Goal: Task Accomplishment & Management: Use online tool/utility

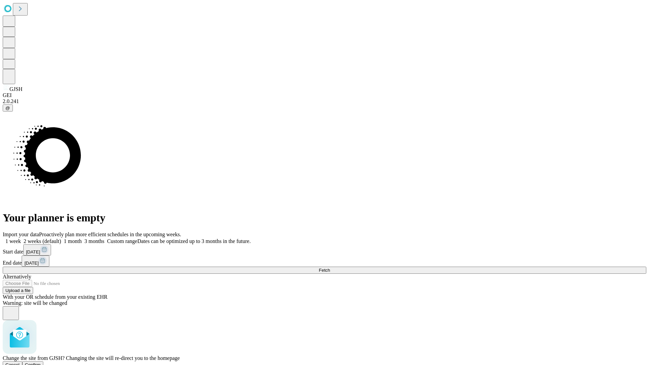
click at [41, 363] on span "Confirm" at bounding box center [33, 365] width 16 height 5
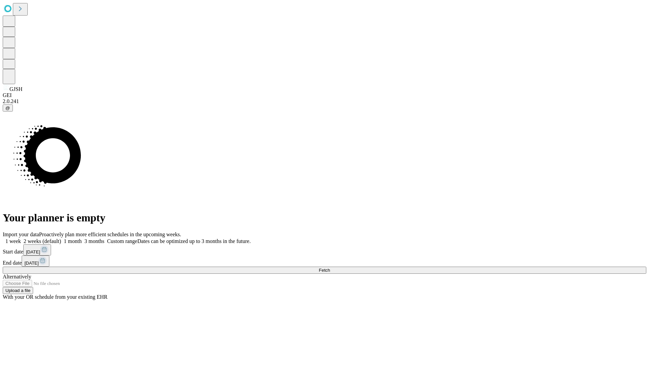
click at [21, 238] on label "1 week" at bounding box center [12, 241] width 18 height 6
click at [330, 268] on span "Fetch" at bounding box center [324, 270] width 11 height 5
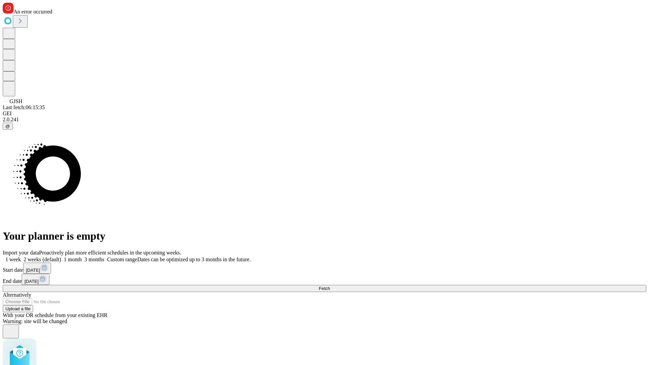
click at [21, 257] on label "1 week" at bounding box center [12, 260] width 18 height 6
click at [330, 286] on span "Fetch" at bounding box center [324, 288] width 11 height 5
click at [21, 257] on label "1 week" at bounding box center [12, 260] width 18 height 6
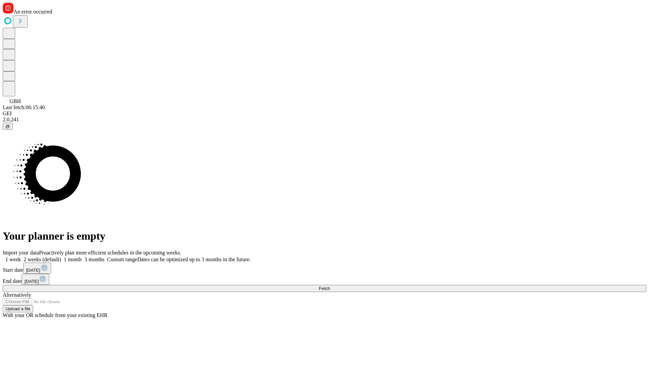
click at [330, 286] on span "Fetch" at bounding box center [324, 288] width 11 height 5
click at [21, 257] on label "1 week" at bounding box center [12, 260] width 18 height 6
click at [330, 286] on span "Fetch" at bounding box center [324, 288] width 11 height 5
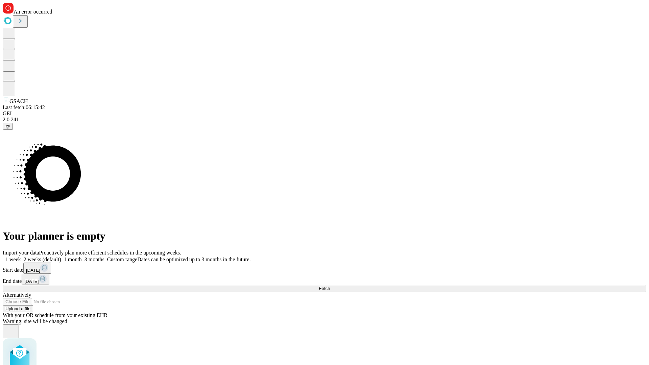
click at [21, 257] on label "1 week" at bounding box center [12, 260] width 18 height 6
click at [330, 286] on span "Fetch" at bounding box center [324, 288] width 11 height 5
click at [21, 257] on label "1 week" at bounding box center [12, 260] width 18 height 6
click at [330, 286] on span "Fetch" at bounding box center [324, 288] width 11 height 5
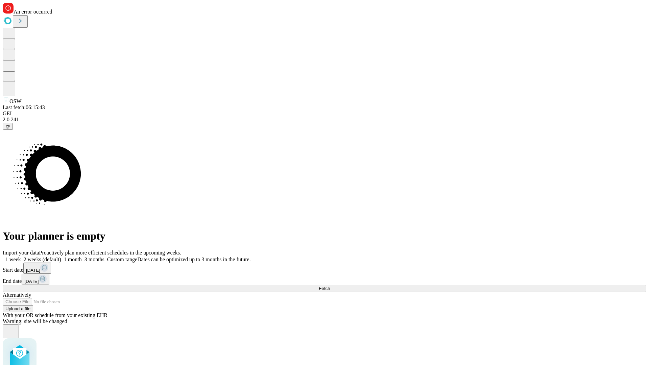
click at [21, 257] on label "1 week" at bounding box center [12, 260] width 18 height 6
click at [330, 286] on span "Fetch" at bounding box center [324, 288] width 11 height 5
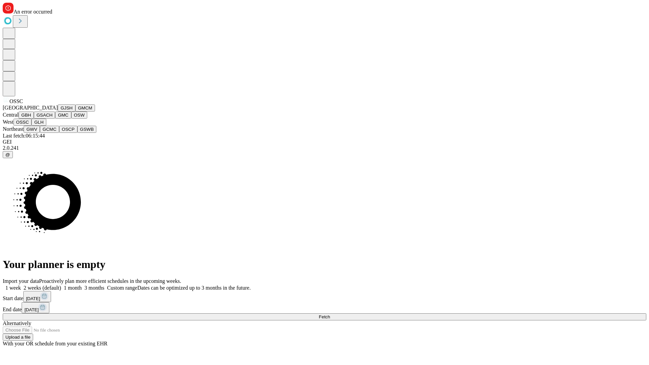
click at [46, 126] on button "GLH" at bounding box center [38, 122] width 15 height 7
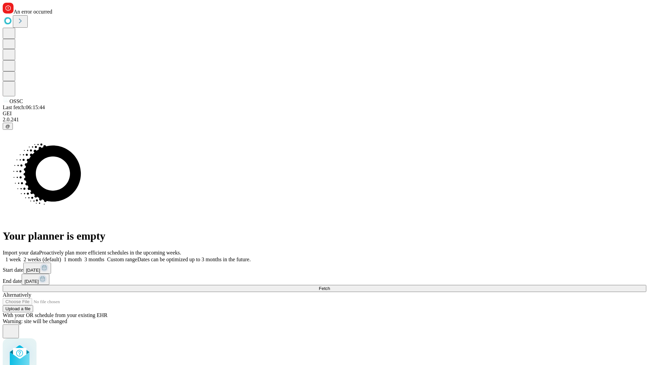
click at [21, 257] on label "1 week" at bounding box center [12, 260] width 18 height 6
click at [330, 286] on span "Fetch" at bounding box center [324, 288] width 11 height 5
click at [21, 257] on label "1 week" at bounding box center [12, 260] width 18 height 6
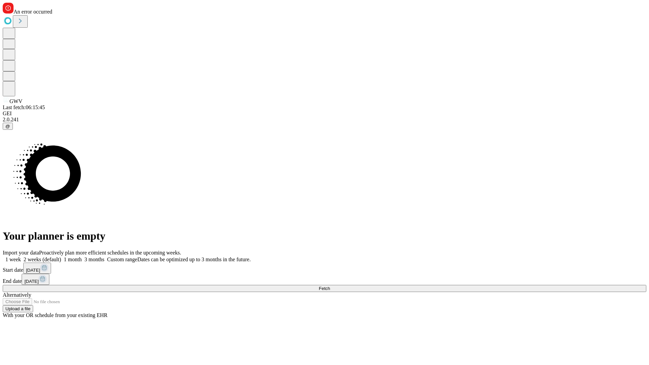
click at [330, 286] on span "Fetch" at bounding box center [324, 288] width 11 height 5
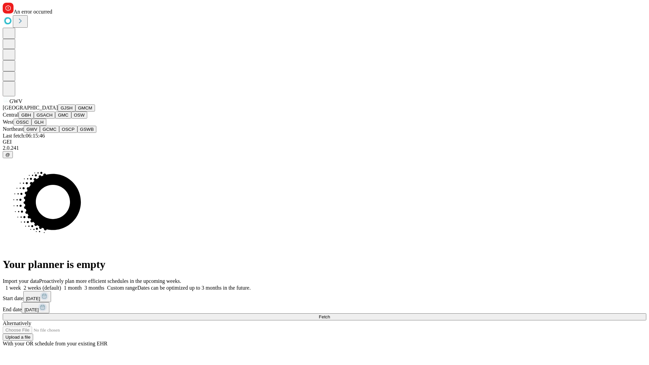
click at [52, 133] on button "GCMC" at bounding box center [49, 129] width 19 height 7
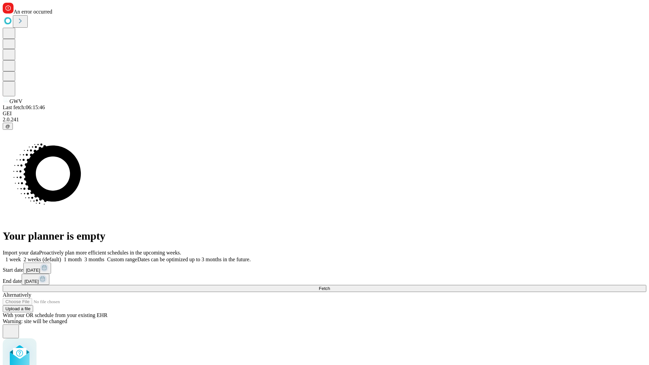
click at [21, 257] on label "1 week" at bounding box center [12, 260] width 18 height 6
click at [330, 286] on span "Fetch" at bounding box center [324, 288] width 11 height 5
click at [21, 257] on label "1 week" at bounding box center [12, 260] width 18 height 6
